Goal: Check status: Check status

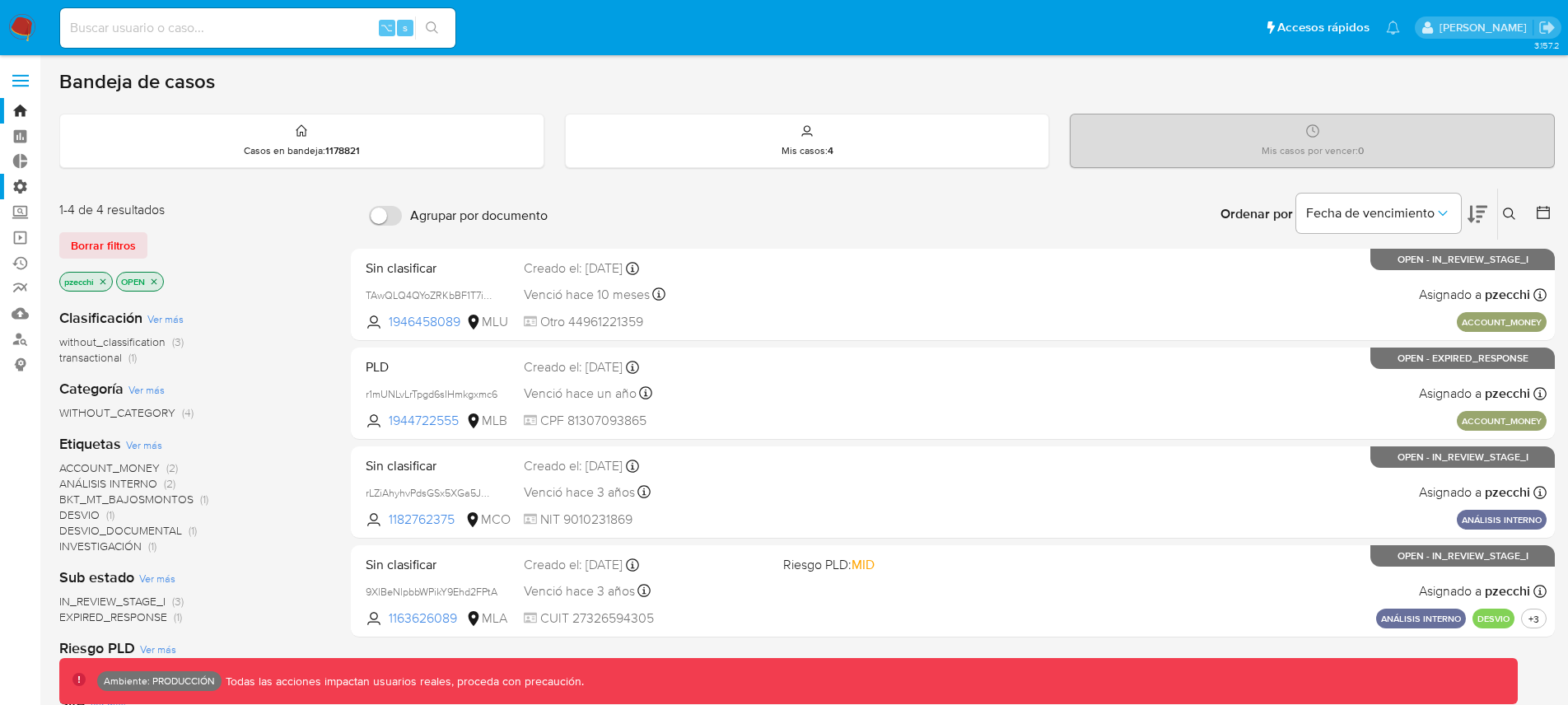
click at [25, 183] on label "Administración" at bounding box center [98, 186] width 196 height 26
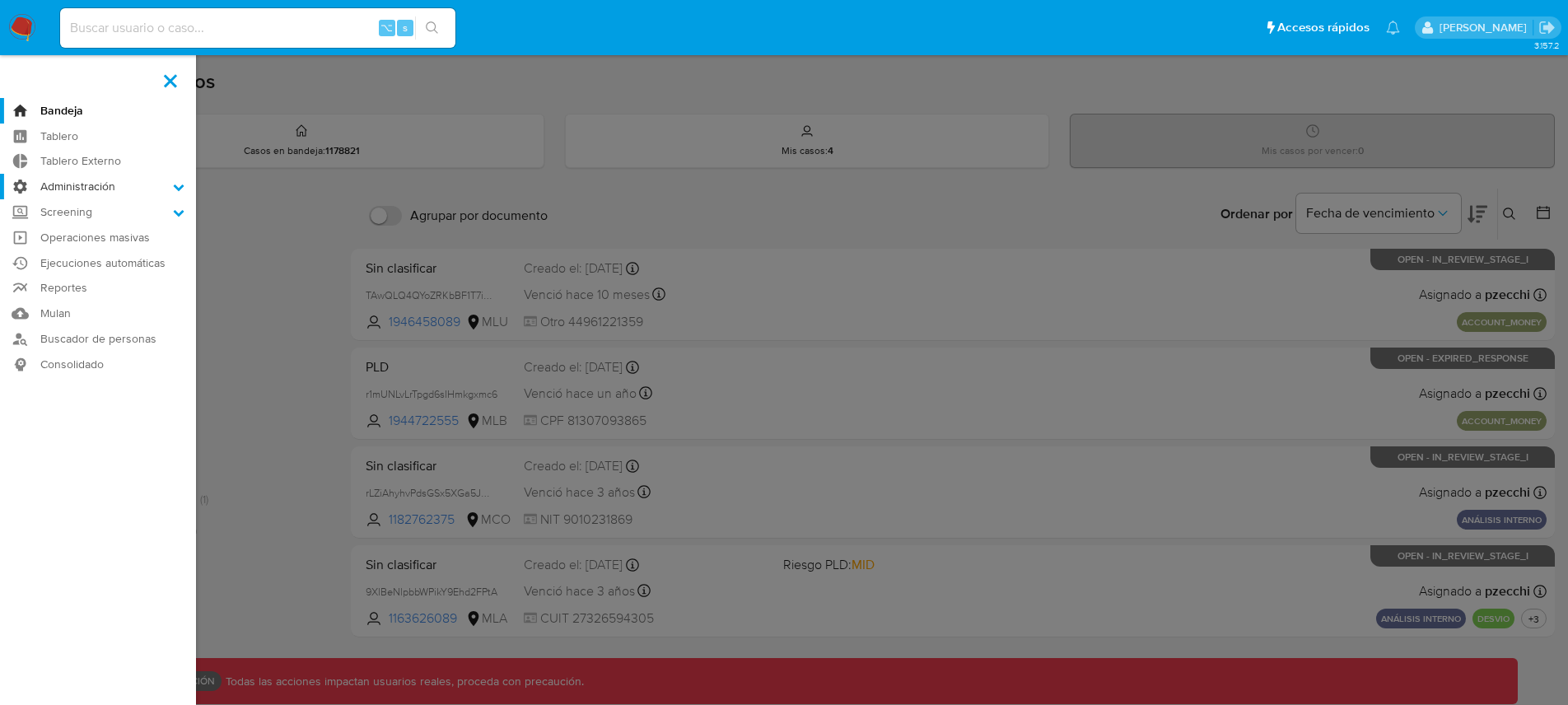
click at [0, 0] on input "Administración" at bounding box center [0, 0] width 0 height 0
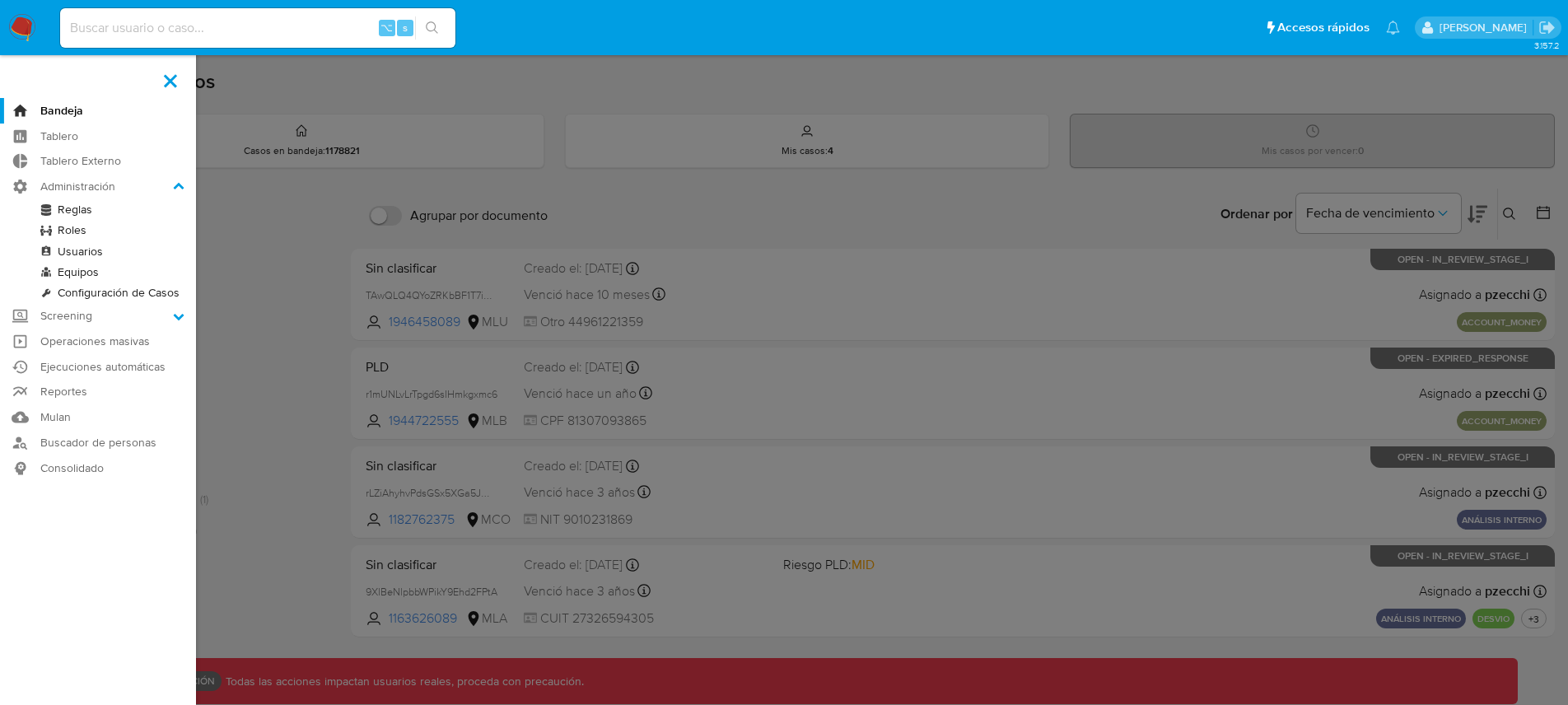
click at [78, 203] on link "Reglas" at bounding box center [98, 208] width 196 height 20
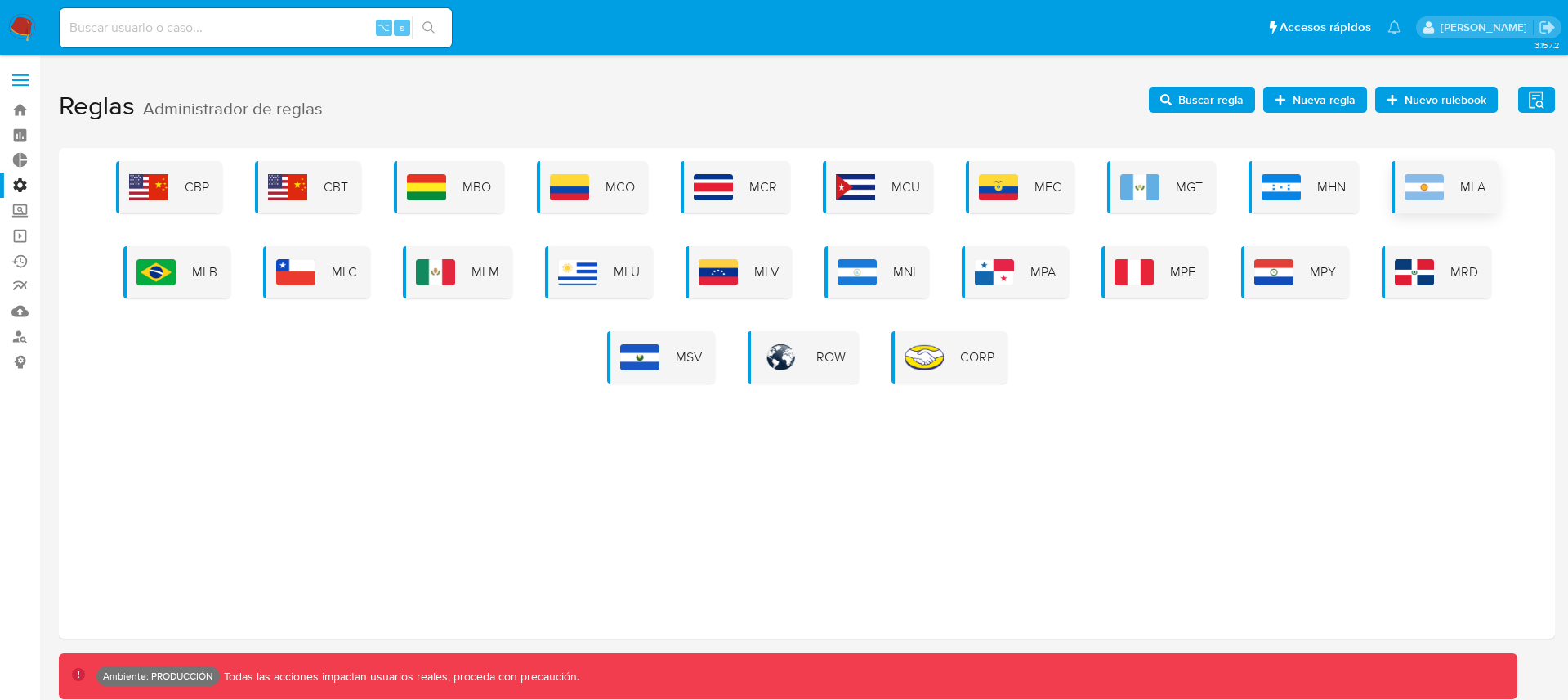
click at [1470, 185] on span "MLA" at bounding box center [1473, 187] width 26 height 18
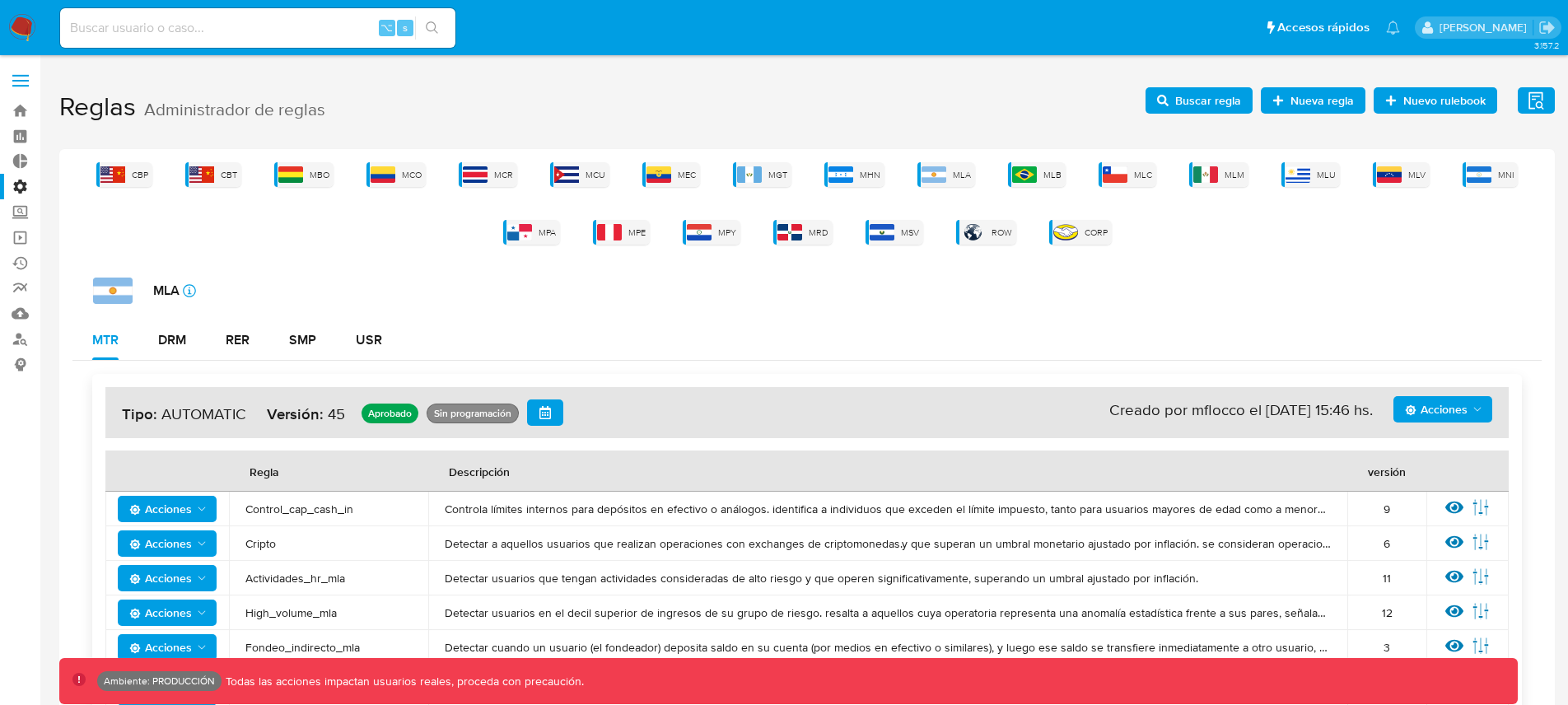
click at [1458, 413] on span "Acciones" at bounding box center [1435, 408] width 62 height 26
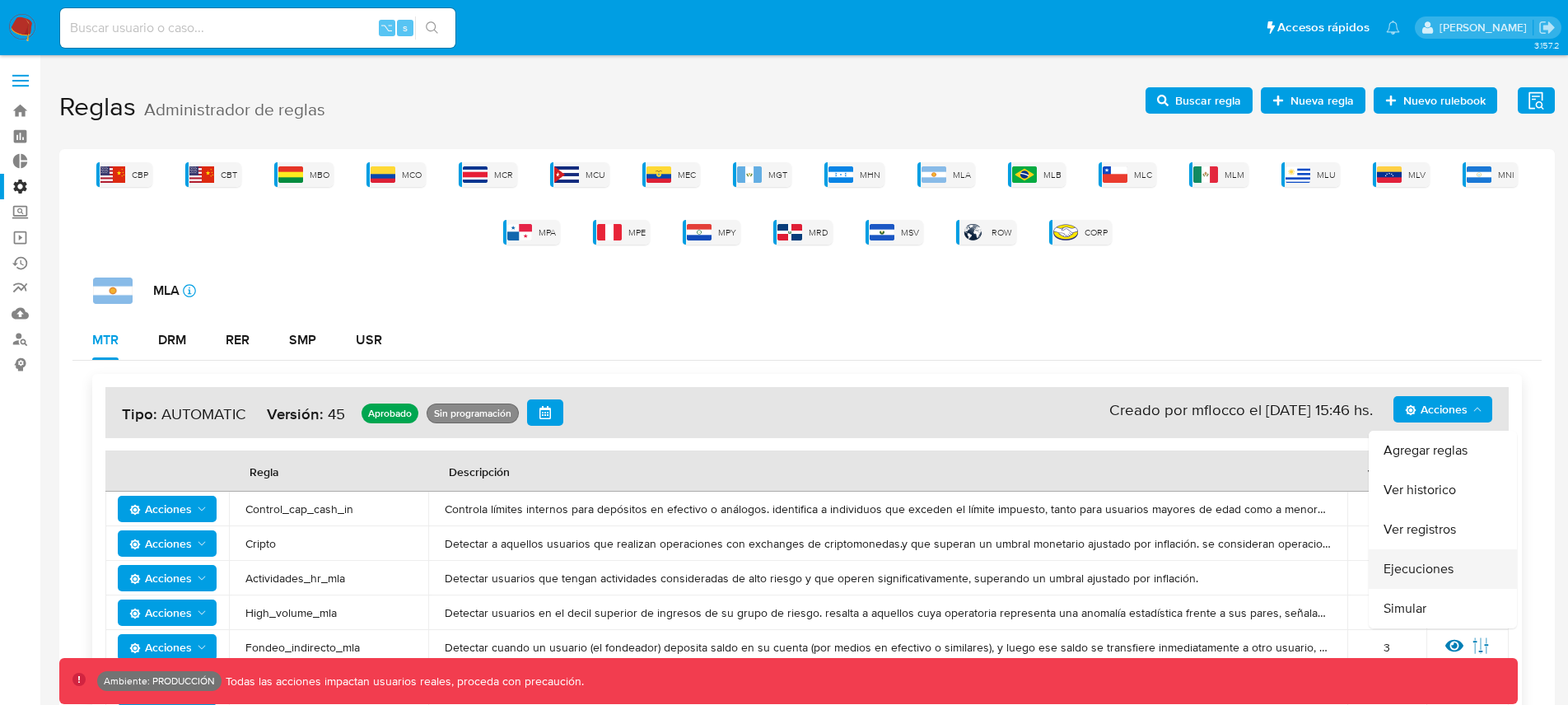
click at [1443, 563] on button "Ejecuciones" at bounding box center [1442, 569] width 148 height 39
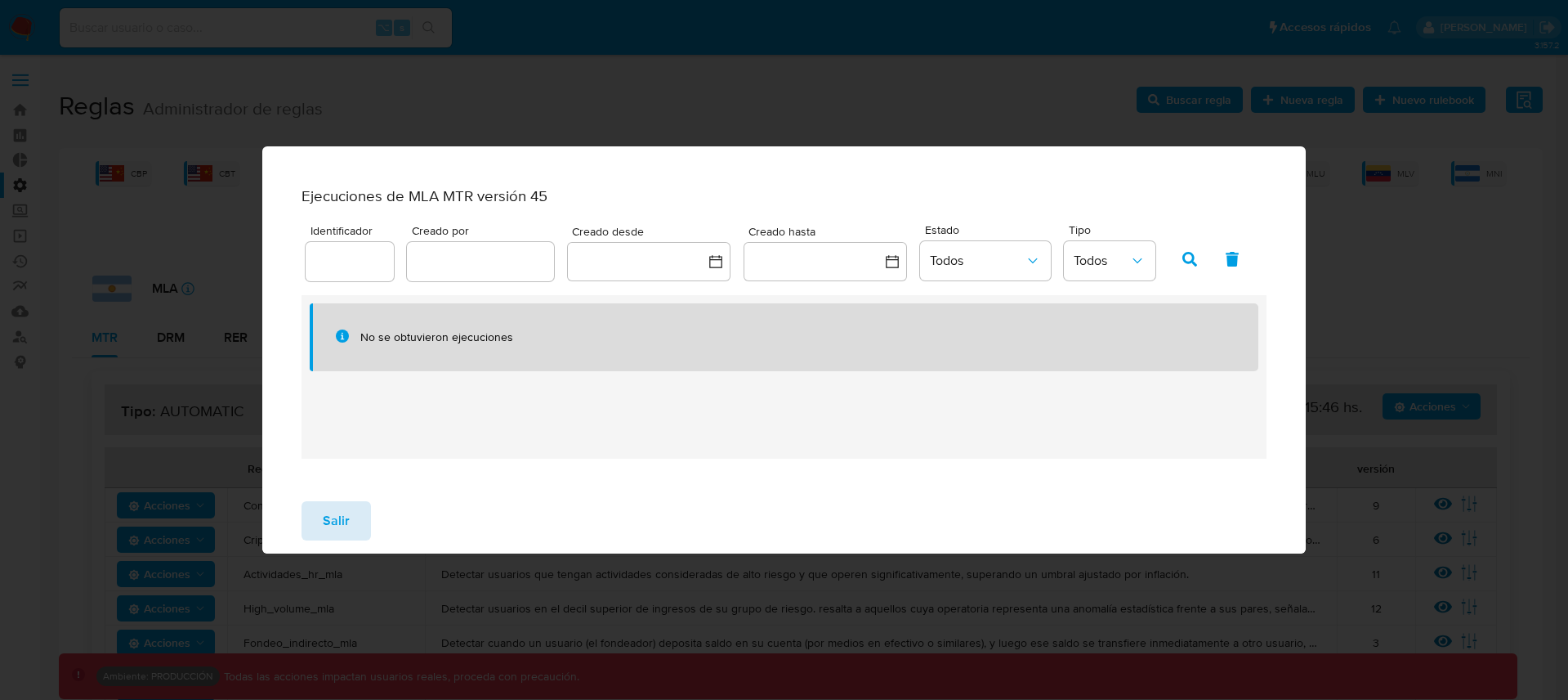
click at [339, 535] on span "Salir" at bounding box center [336, 521] width 27 height 36
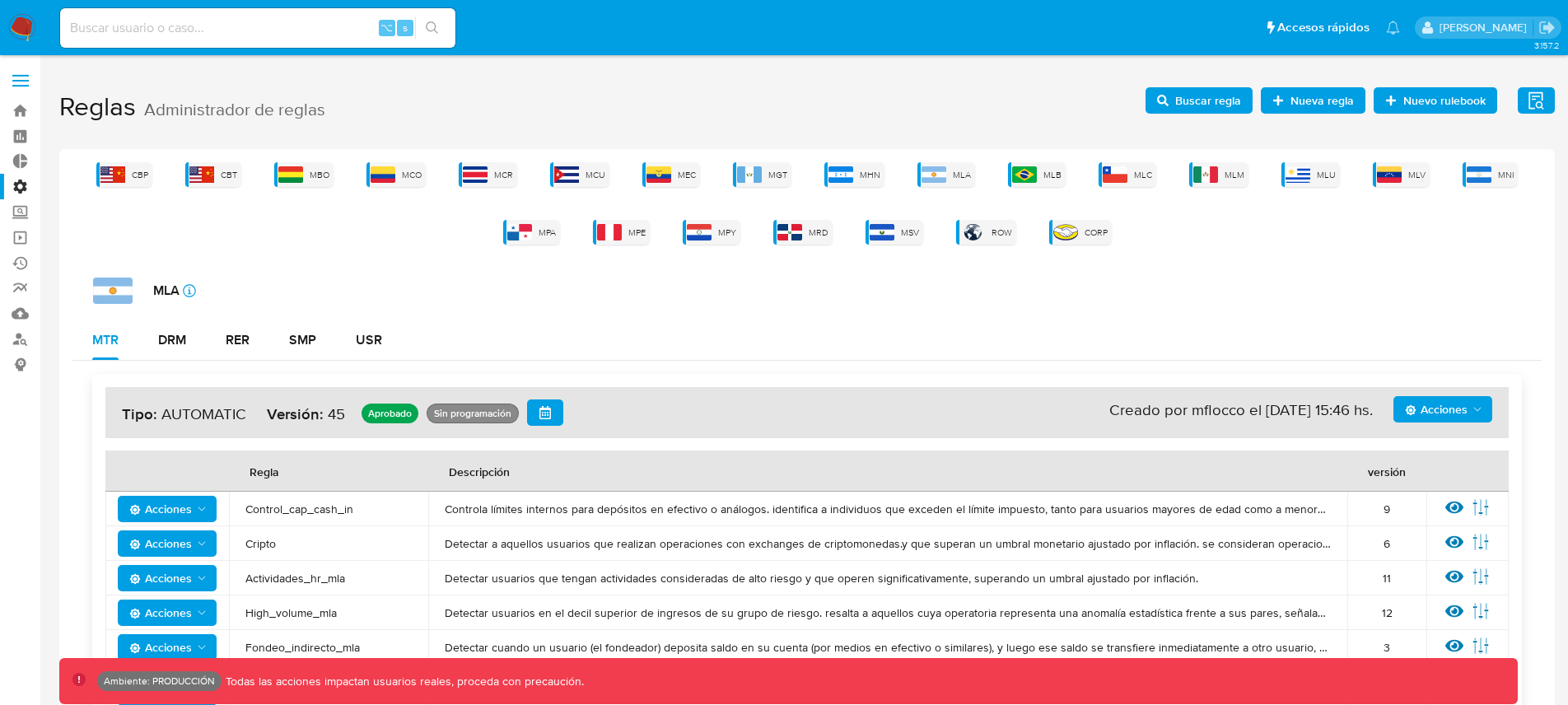
click at [342, 539] on span "Cripto" at bounding box center [328, 543] width 166 height 14
click at [1421, 399] on span "Acciones" at bounding box center [1435, 408] width 62 height 26
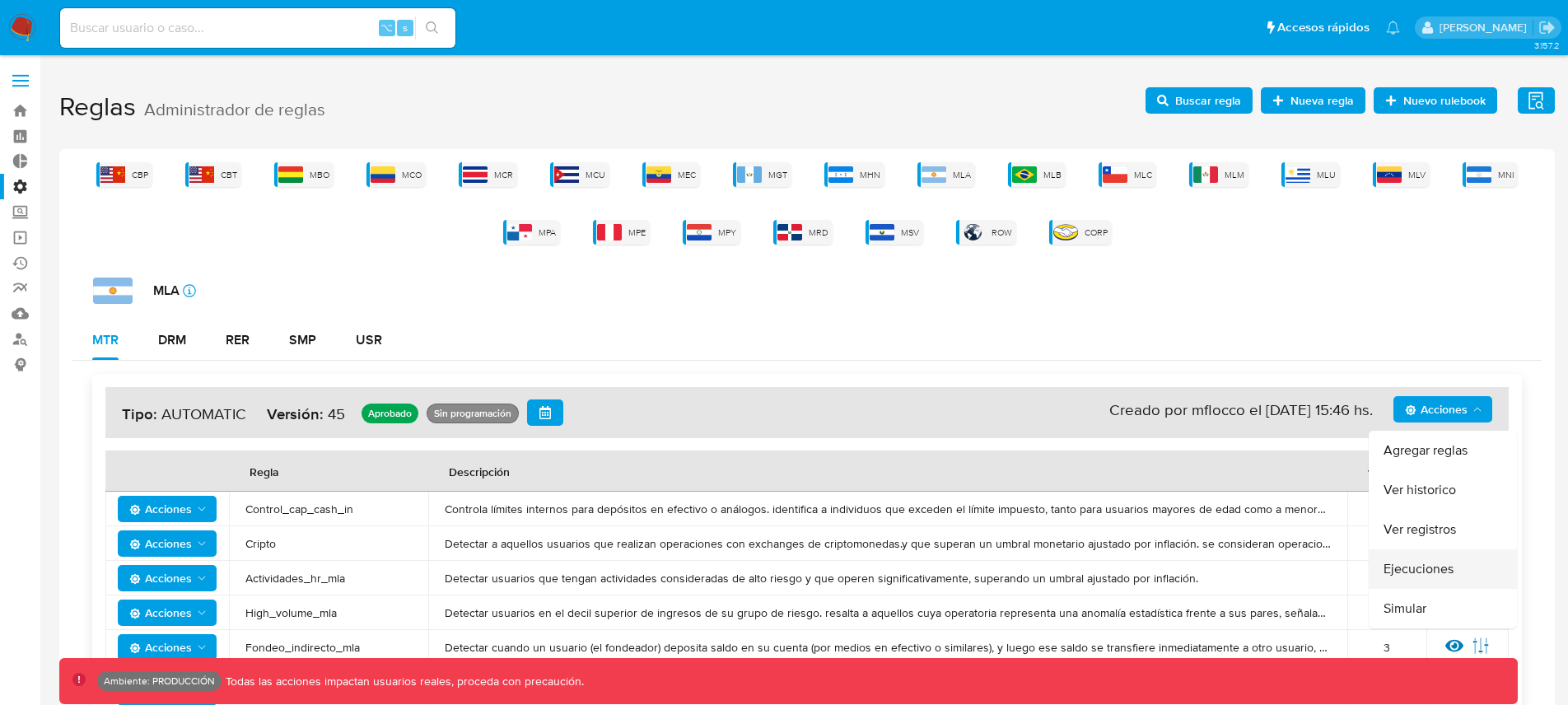
click at [1420, 567] on button "Ejecuciones" at bounding box center [1442, 569] width 148 height 39
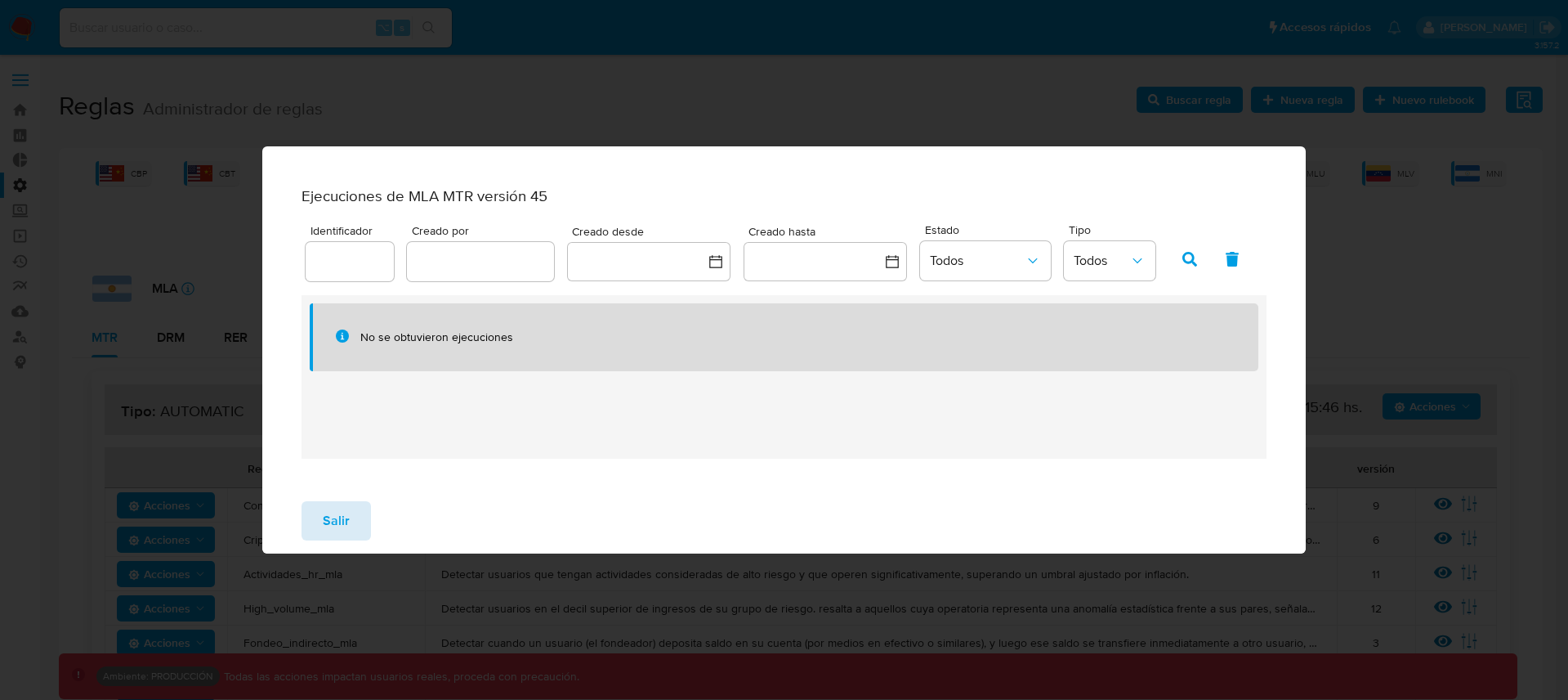
click at [354, 531] on button "Salir" at bounding box center [336, 520] width 70 height 39
